Goal: Information Seeking & Learning: Find specific fact

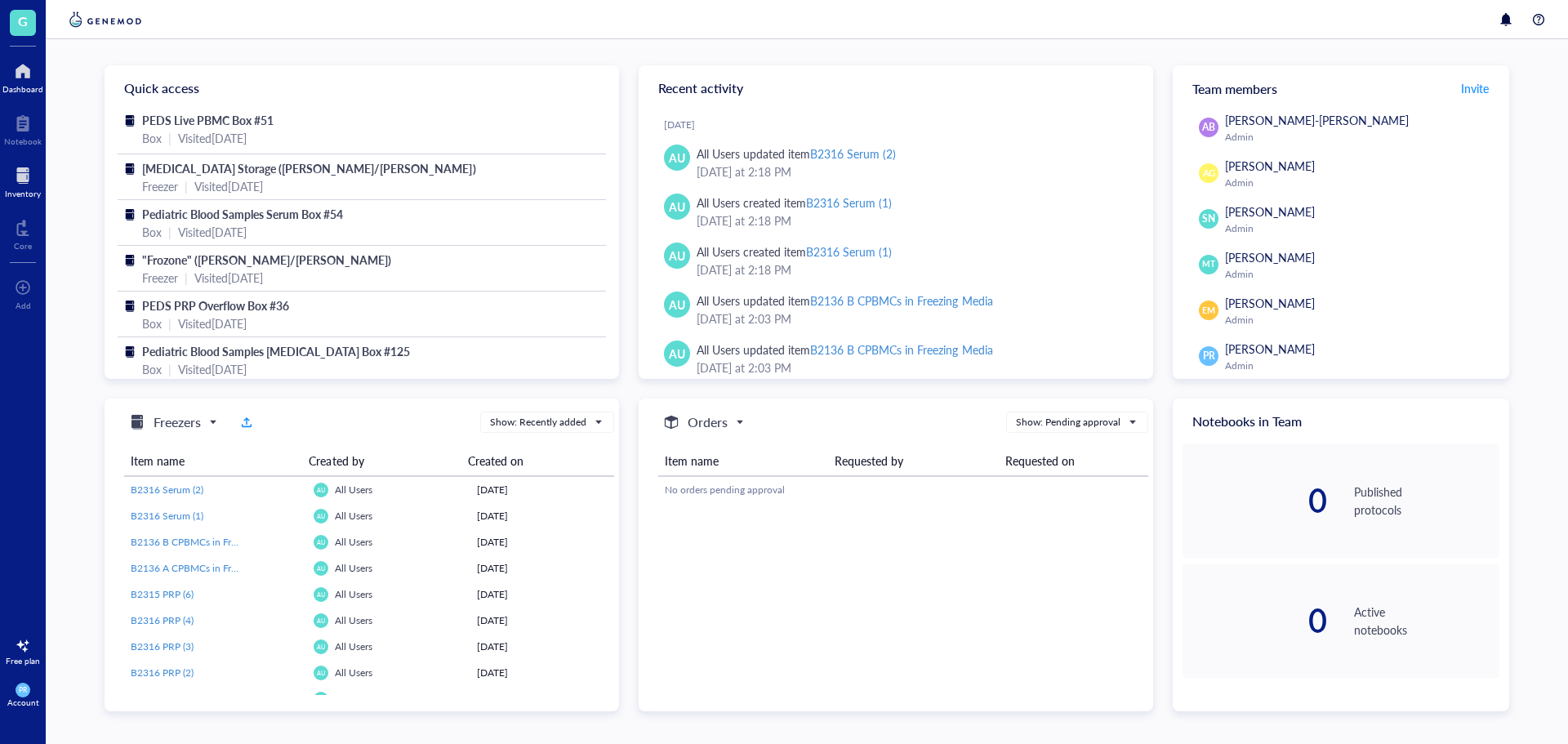
click at [28, 171] on div at bounding box center [23, 175] width 36 height 26
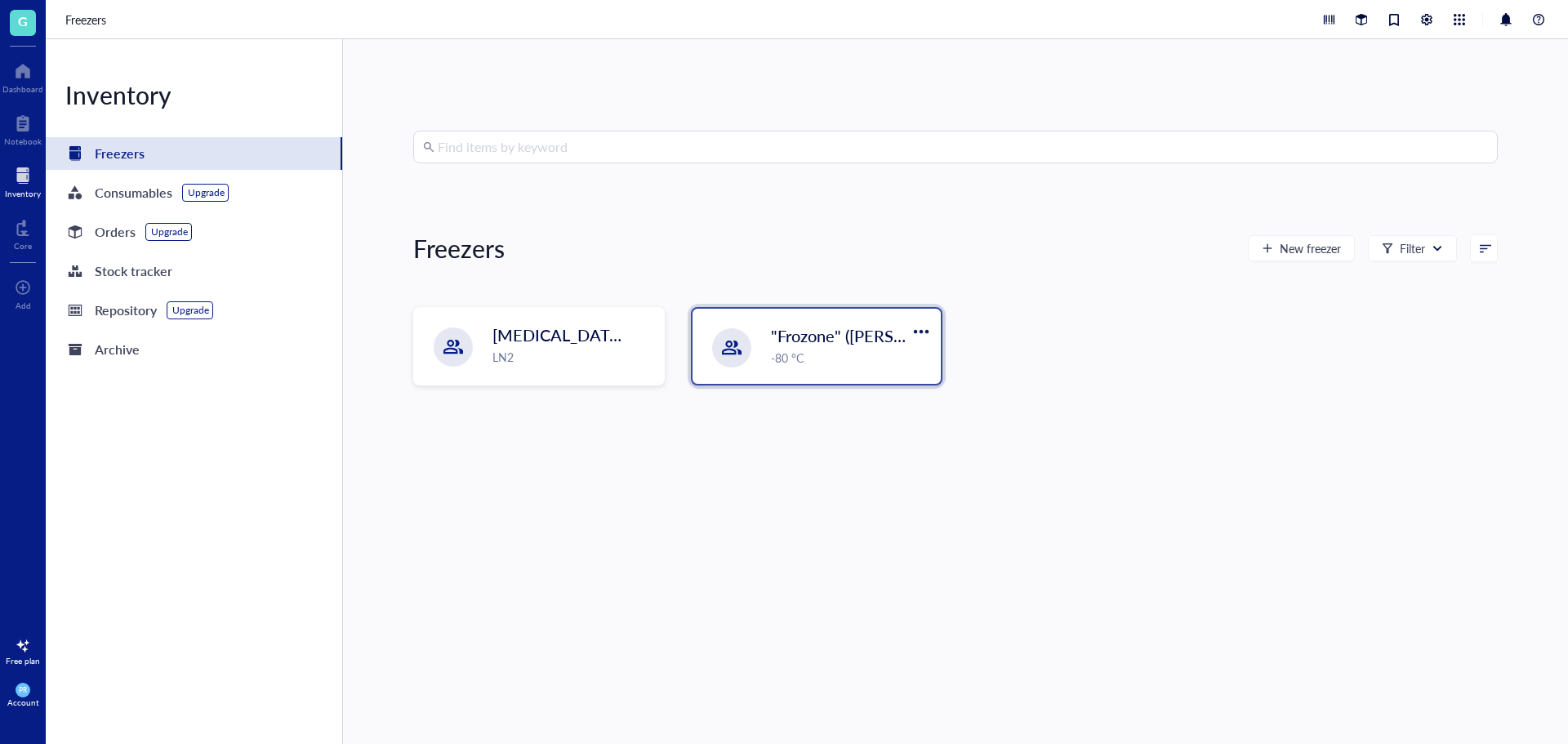
click at [716, 356] on div at bounding box center [732, 348] width 39 height 39
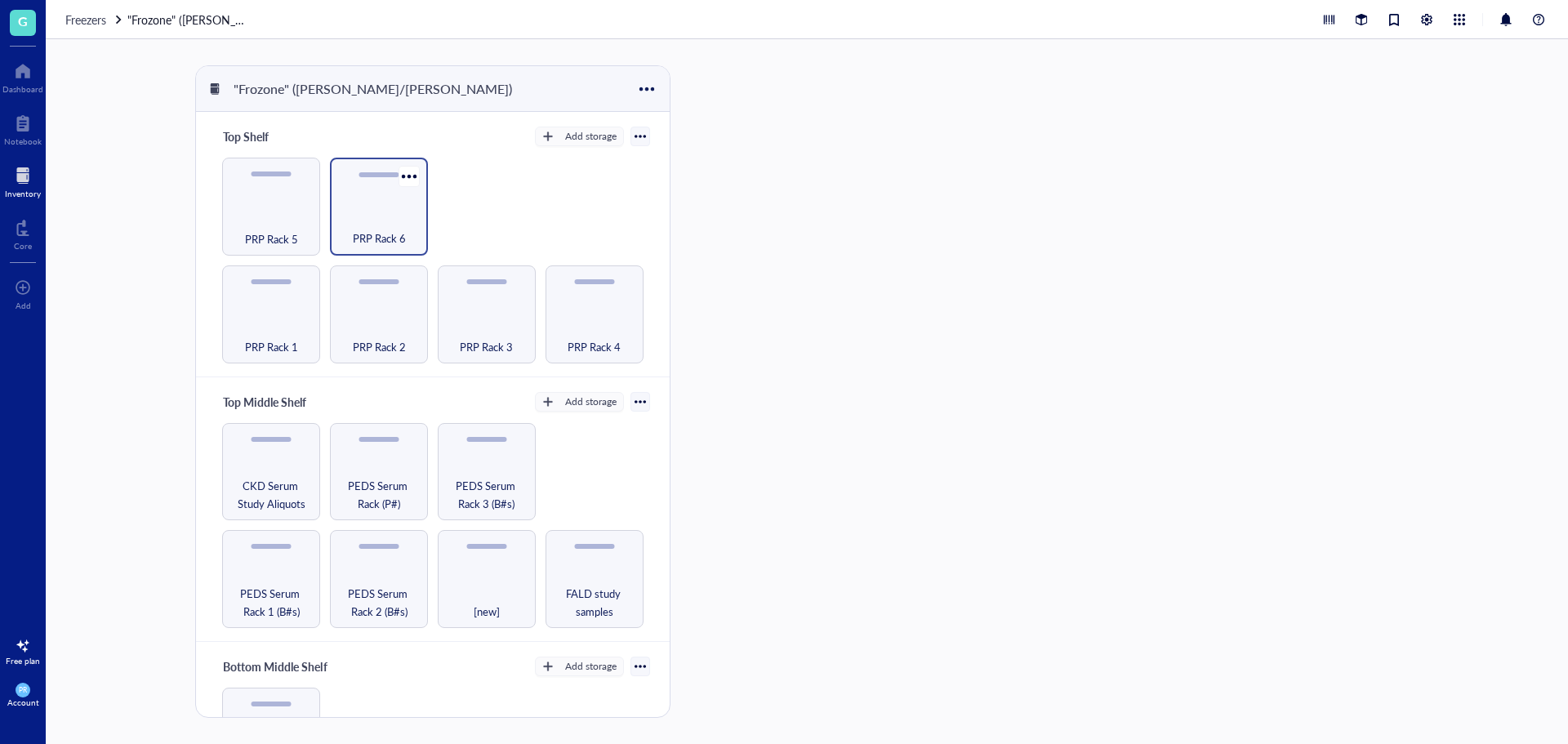
click at [370, 220] on div "PRP Rack 6" at bounding box center [378, 229] width 82 height 36
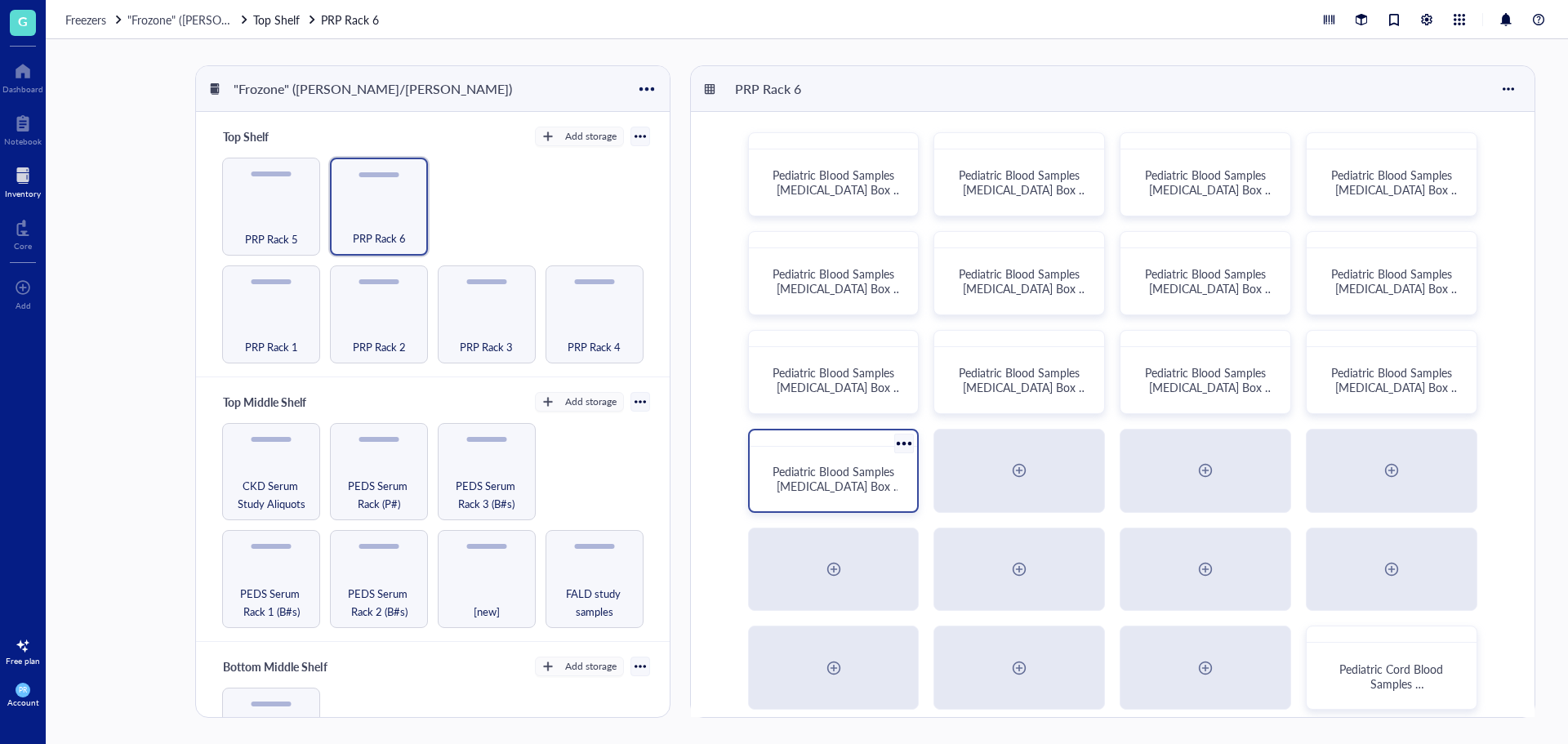
click at [879, 493] on div "Pediatric Blood Samples [MEDICAL_DATA] Box #132" at bounding box center [833, 478] width 155 height 52
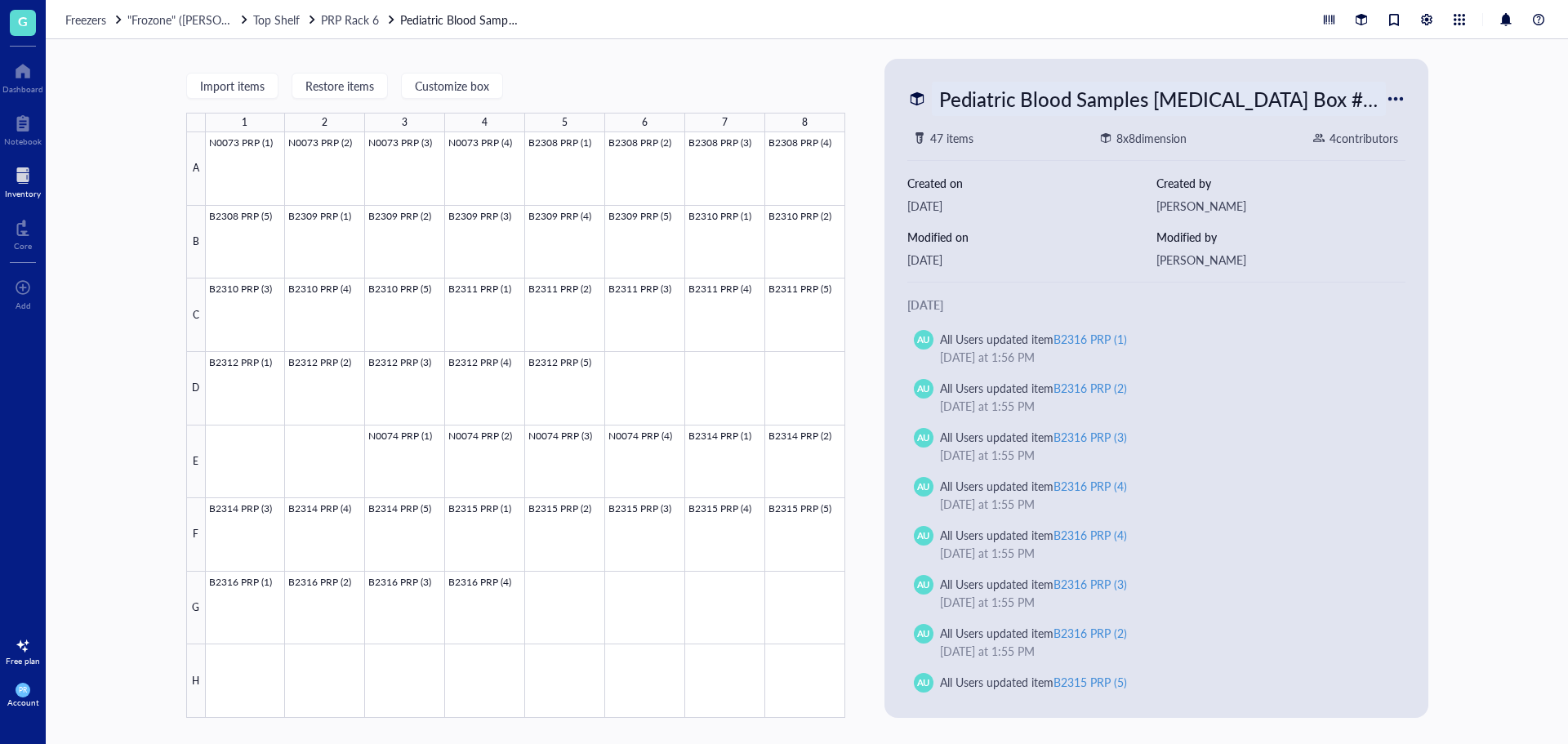
click at [1077, 104] on div "Pediatric Blood Samples [MEDICAL_DATA] Box #132" at bounding box center [1159, 99] width 454 height 35
click at [171, 28] on div ""Frozone" ([PERSON_NAME]/[PERSON_NAME])" at bounding box center [179, 19] width 104 height 18
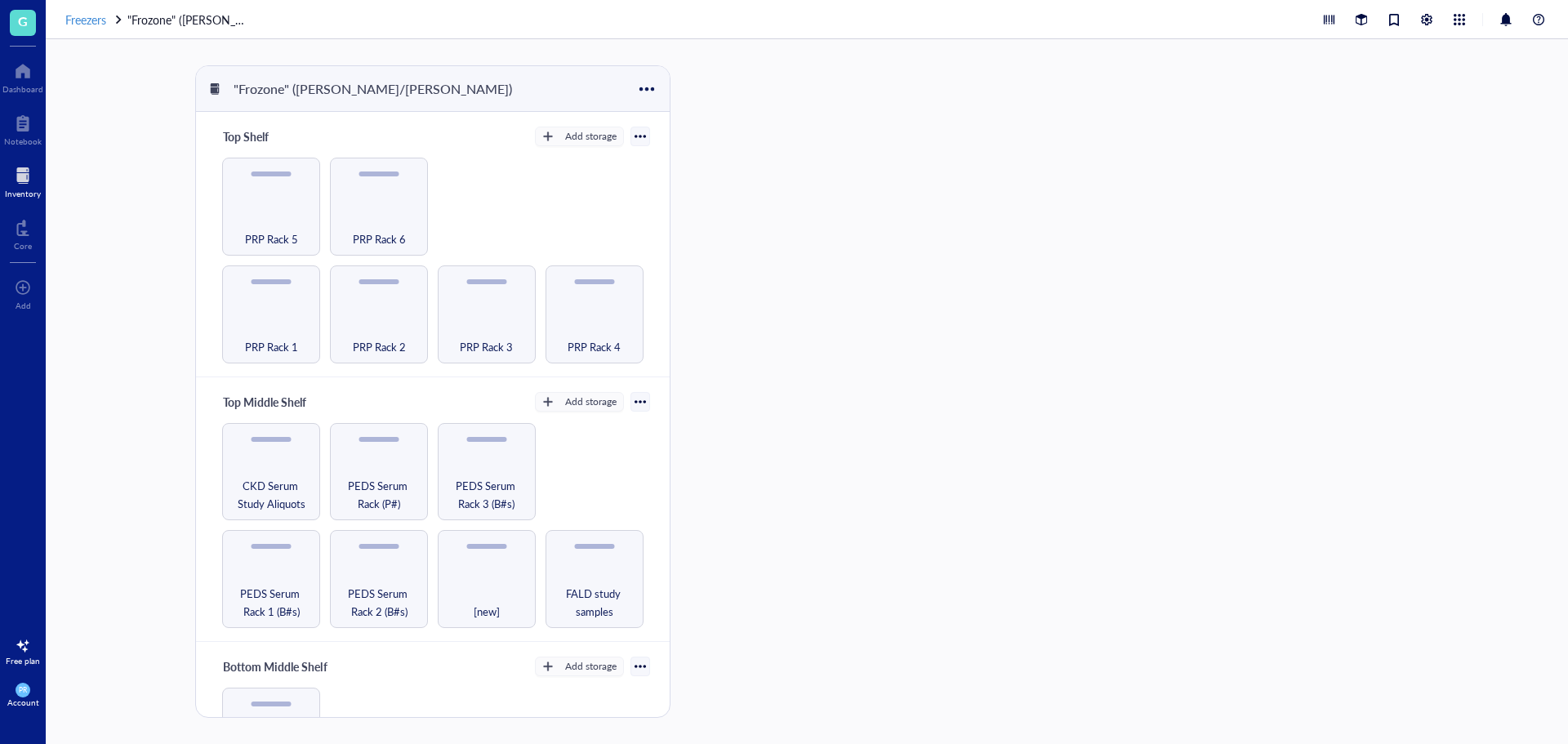
click at [84, 23] on span "Freezers" at bounding box center [86, 19] width 41 height 16
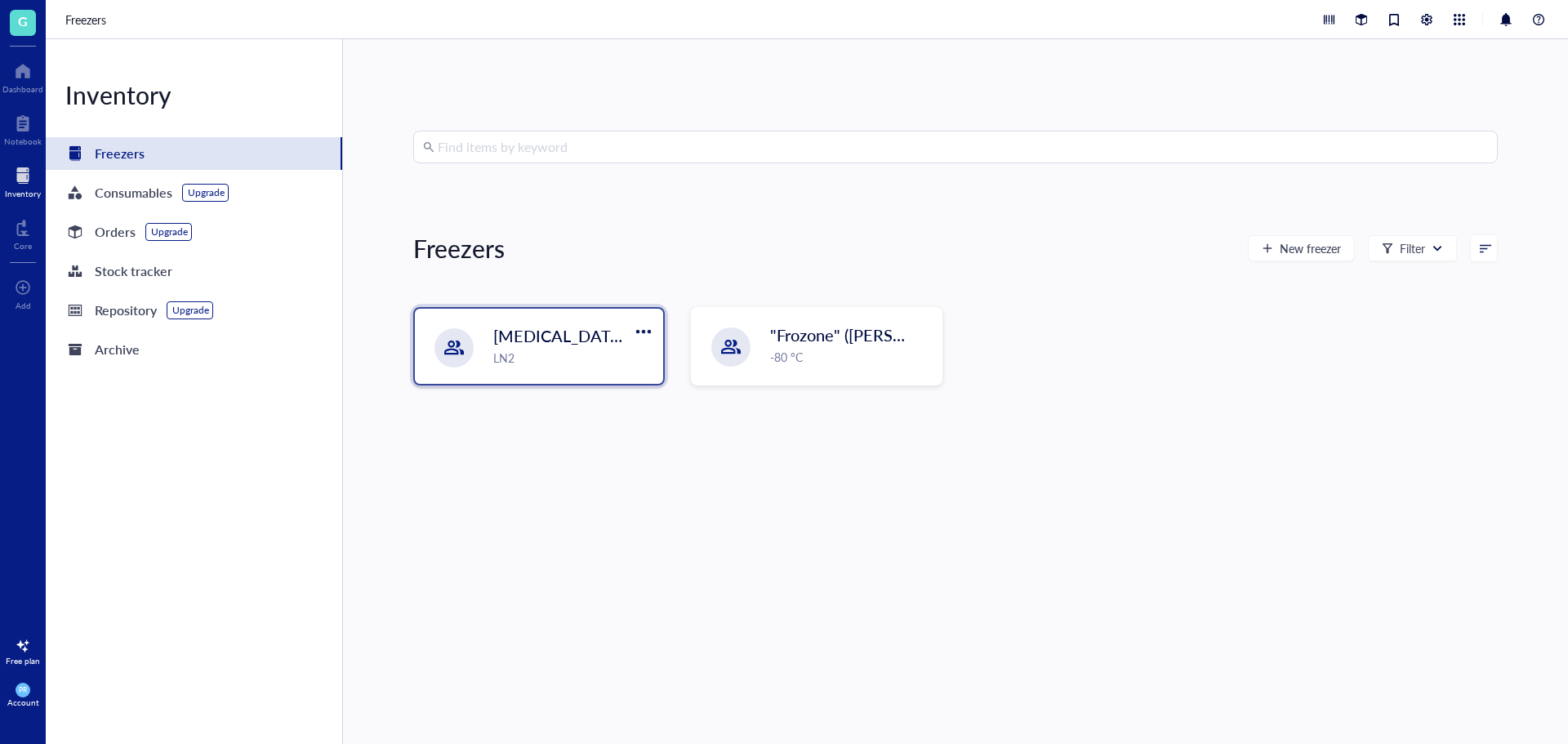
click at [503, 334] on span "[MEDICAL_DATA] Storage ([PERSON_NAME]/[PERSON_NAME])" at bounding box center [730, 335] width 473 height 23
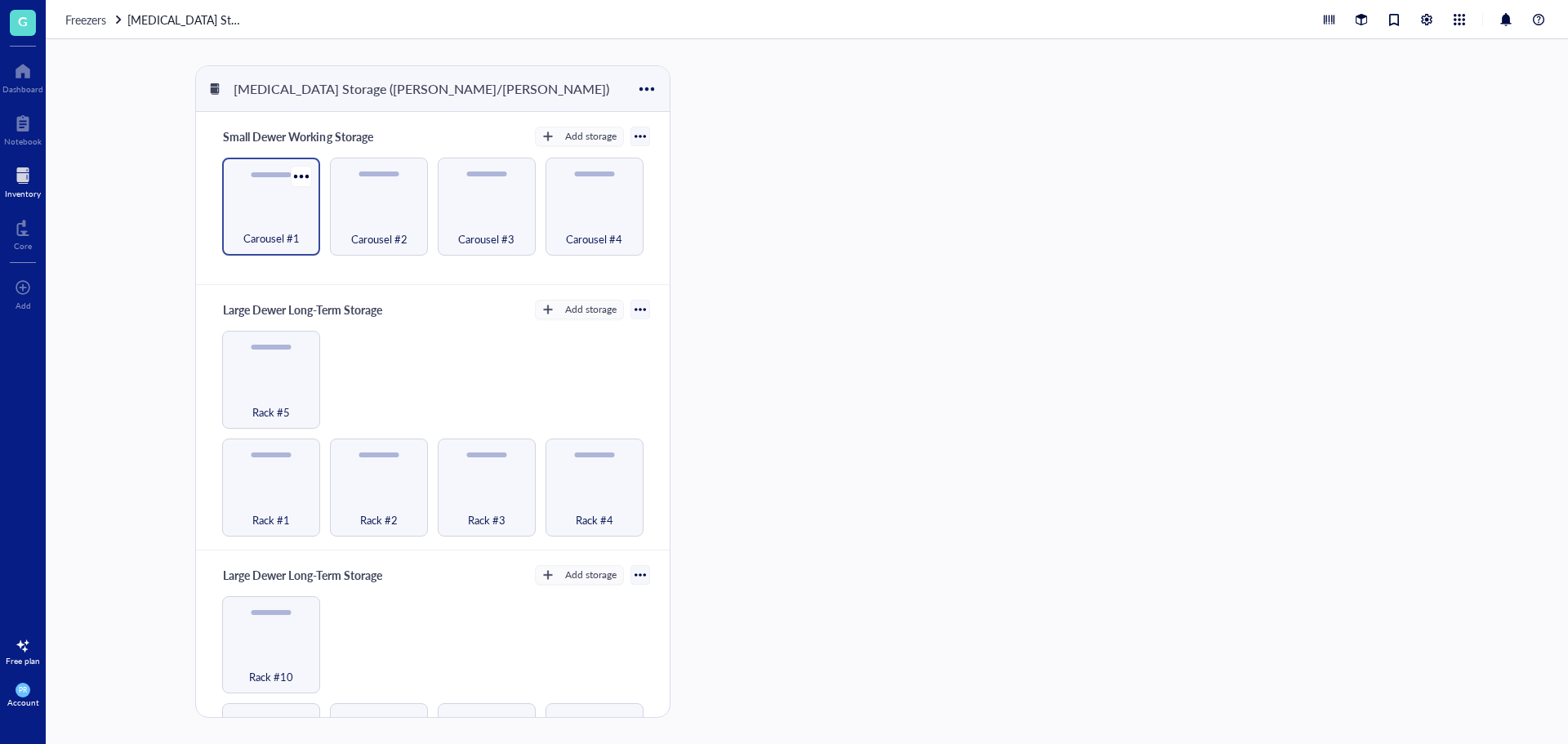
click at [292, 232] on span "Carousel #1" at bounding box center [271, 238] width 56 height 18
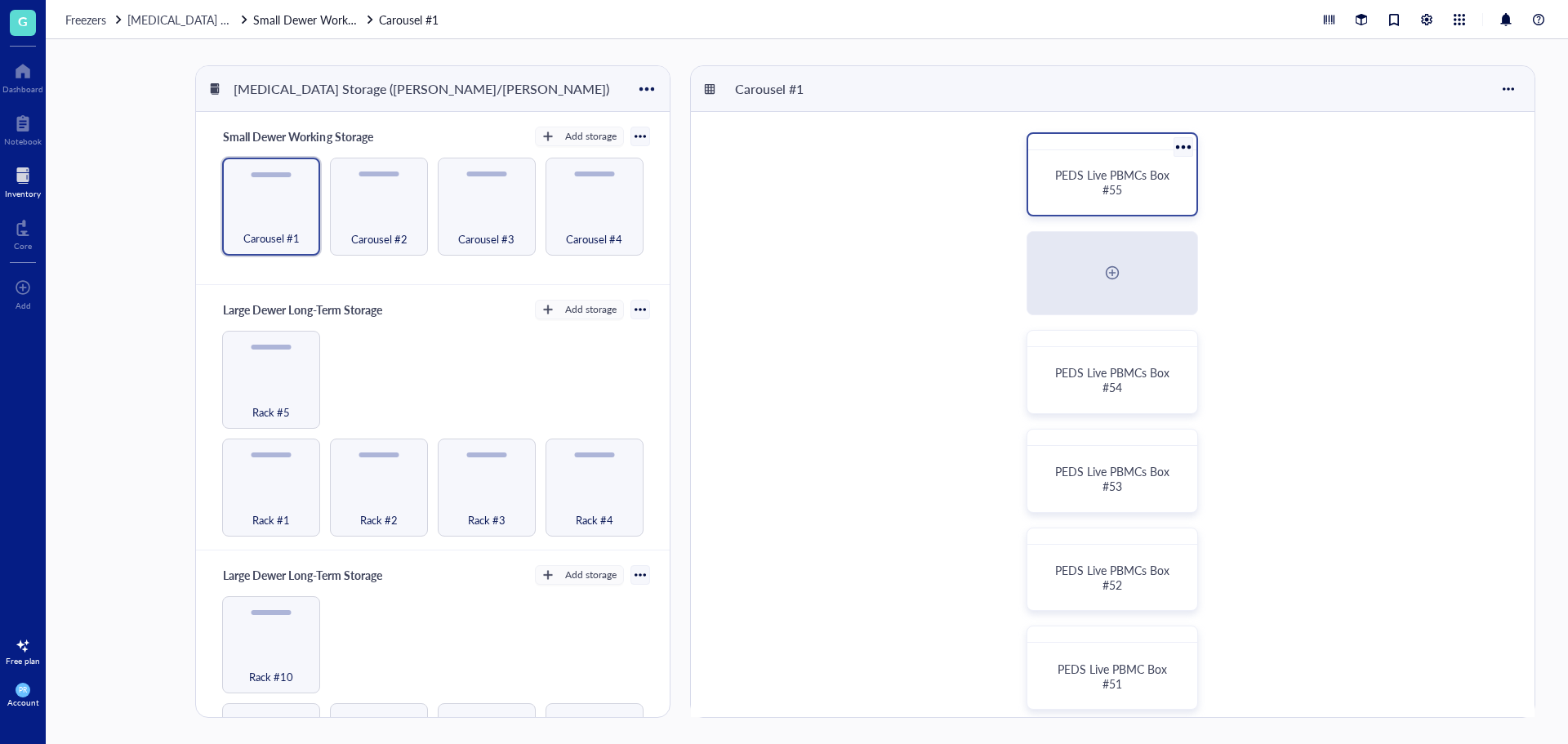
click at [1094, 190] on div "PEDS Live PBMCs Box #55" at bounding box center [1111, 181] width 129 height 29
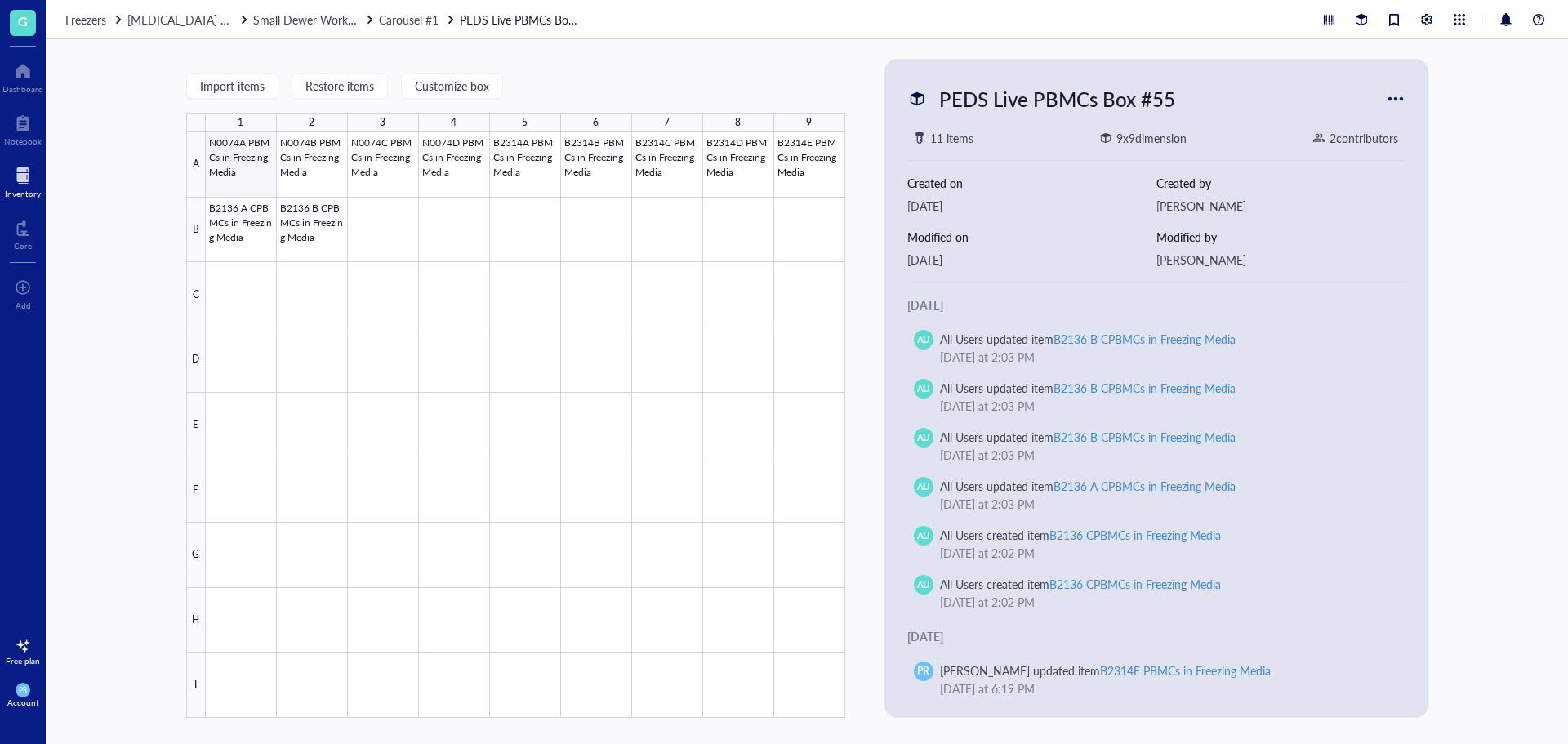
click at [210, 160] on div at bounding box center [525, 425] width 639 height 585
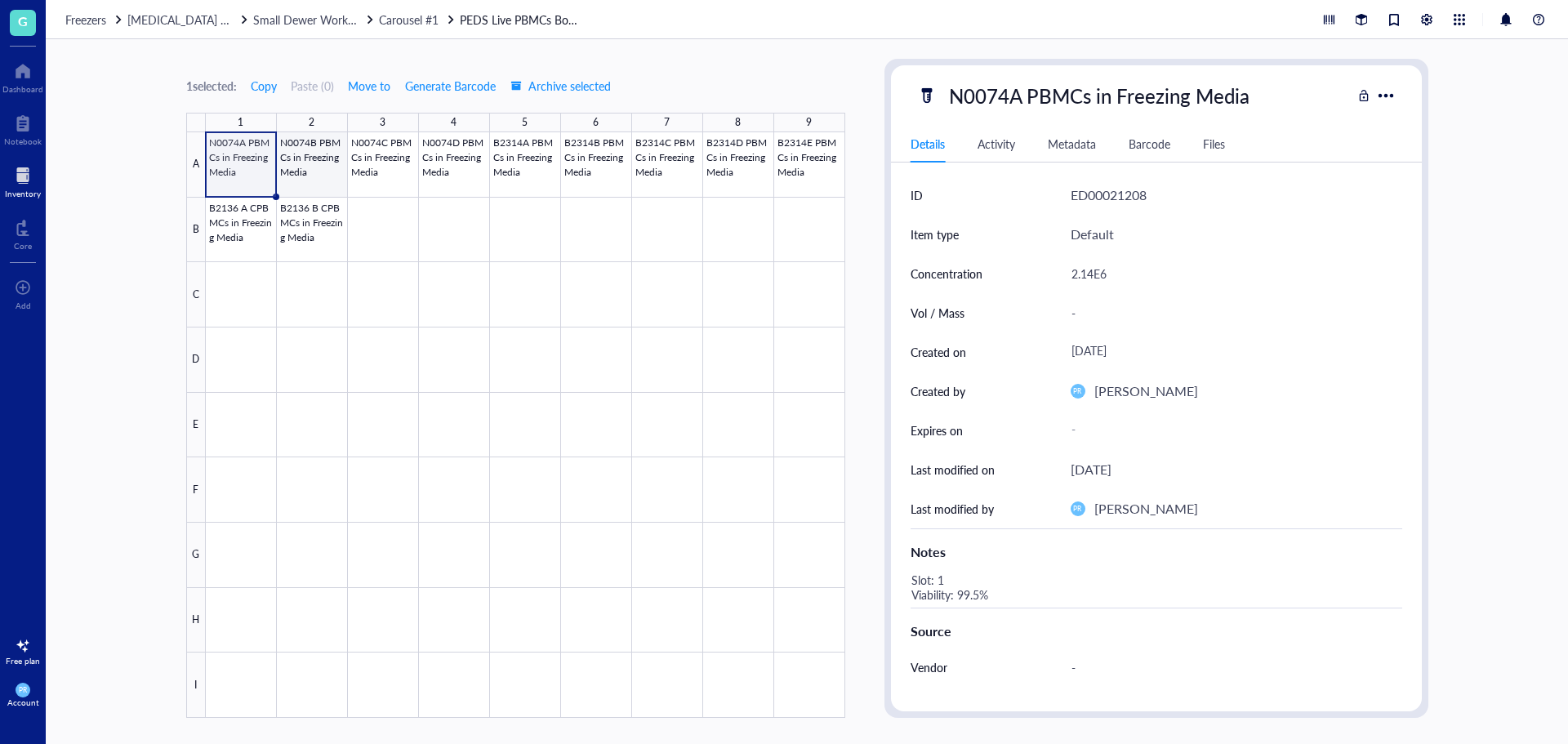
click at [335, 167] on div at bounding box center [525, 425] width 639 height 585
click at [393, 155] on div at bounding box center [525, 425] width 639 height 585
click at [447, 167] on div at bounding box center [525, 425] width 639 height 585
